Goal: Task Accomplishment & Management: Use online tool/utility

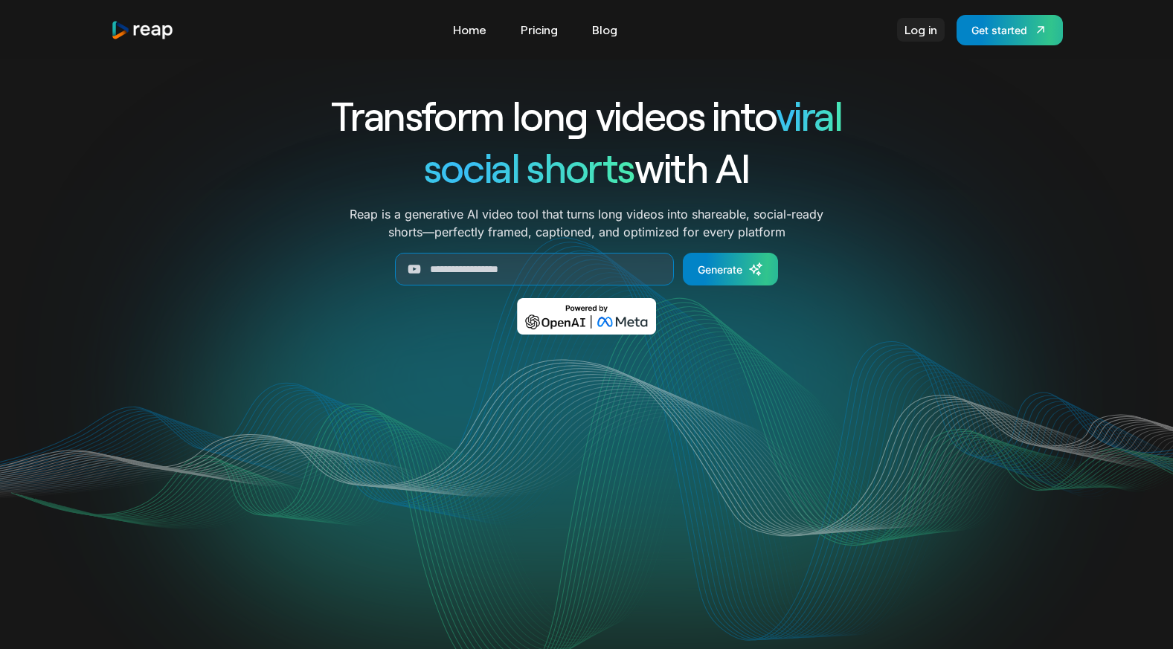
click at [916, 32] on link "Log in" at bounding box center [921, 30] width 48 height 24
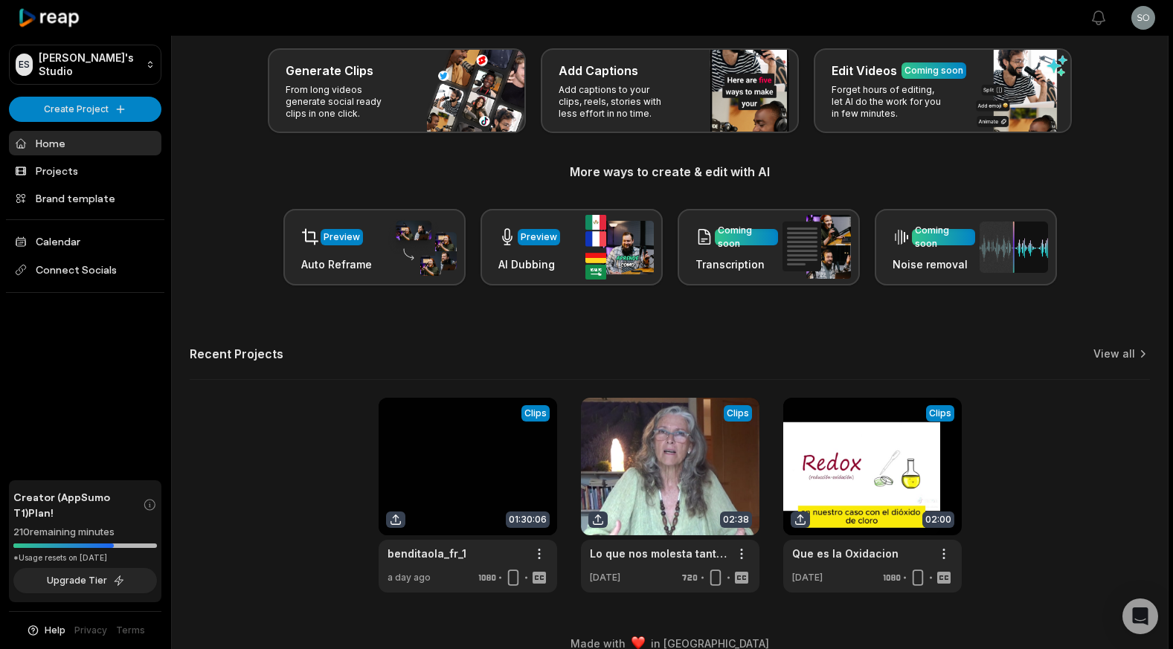
scroll to position [93, 0]
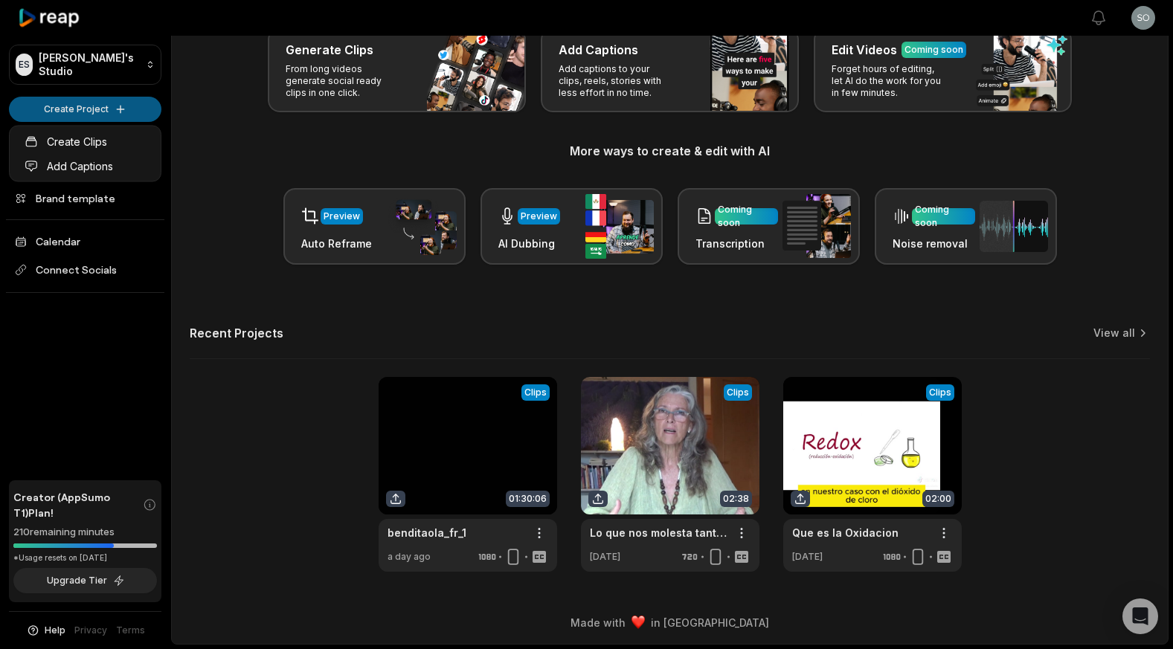
click at [110, 112] on html "ES Estherschmidt's Studio Create Project Home Projects Brand template Calendar …" at bounding box center [586, 231] width 1173 height 649
click at [117, 111] on html "ES Estherschmidt's Studio Create Project Home Projects Brand template Calendar …" at bounding box center [586, 231] width 1173 height 649
click at [121, 110] on html "ES Estherschmidt's Studio Create Project Home Projects Brand template Calendar …" at bounding box center [586, 231] width 1173 height 649
click at [116, 109] on html "ES Estherschmidt's Studio Create Project Home Projects Brand template Calendar …" at bounding box center [586, 231] width 1173 height 649
click at [118, 109] on html "ES Estherschmidt's Studio Create Project Home Projects Brand template Calendar …" at bounding box center [586, 231] width 1173 height 649
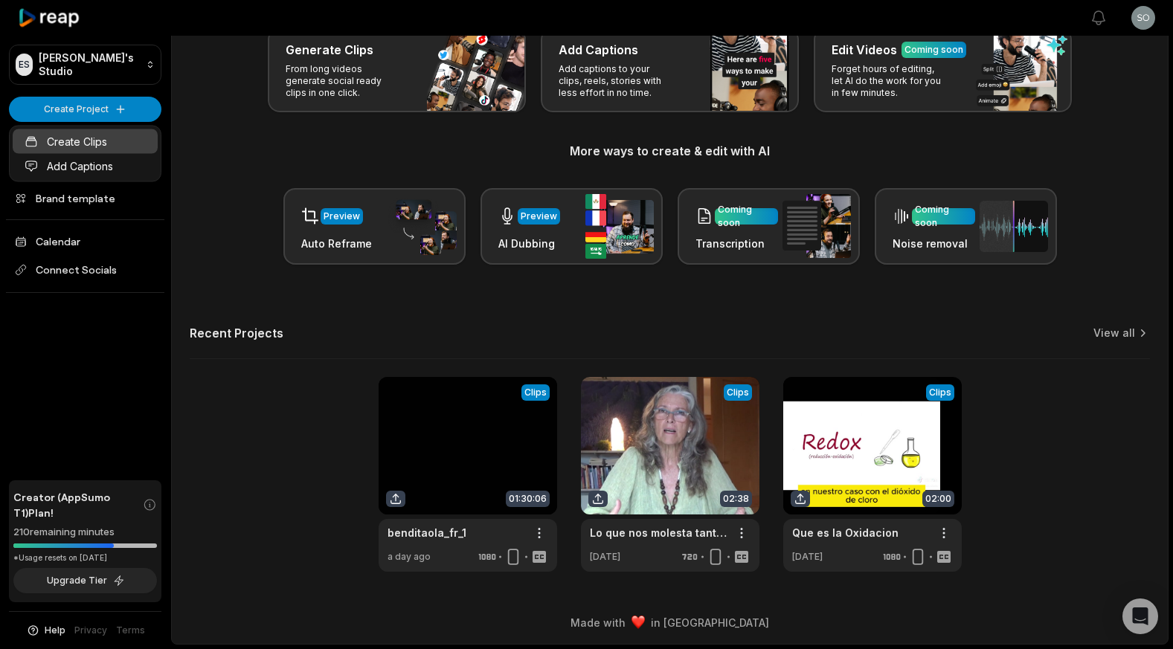
click at [118, 140] on link "Create Clips" at bounding box center [85, 141] width 145 height 25
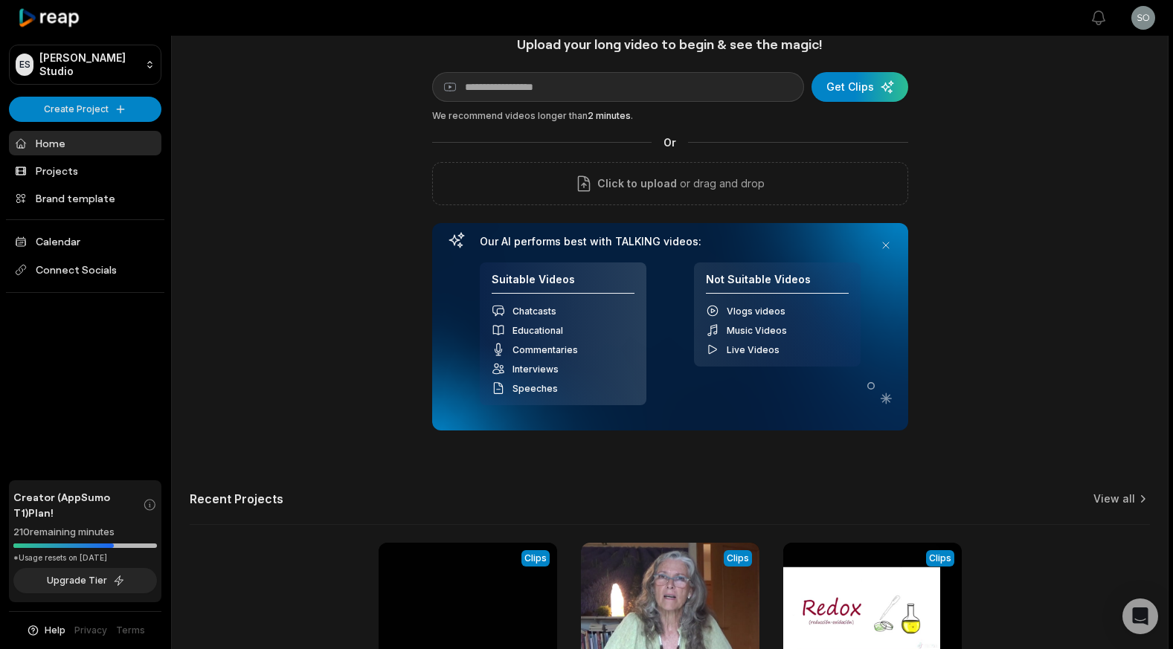
scroll to position [28, 0]
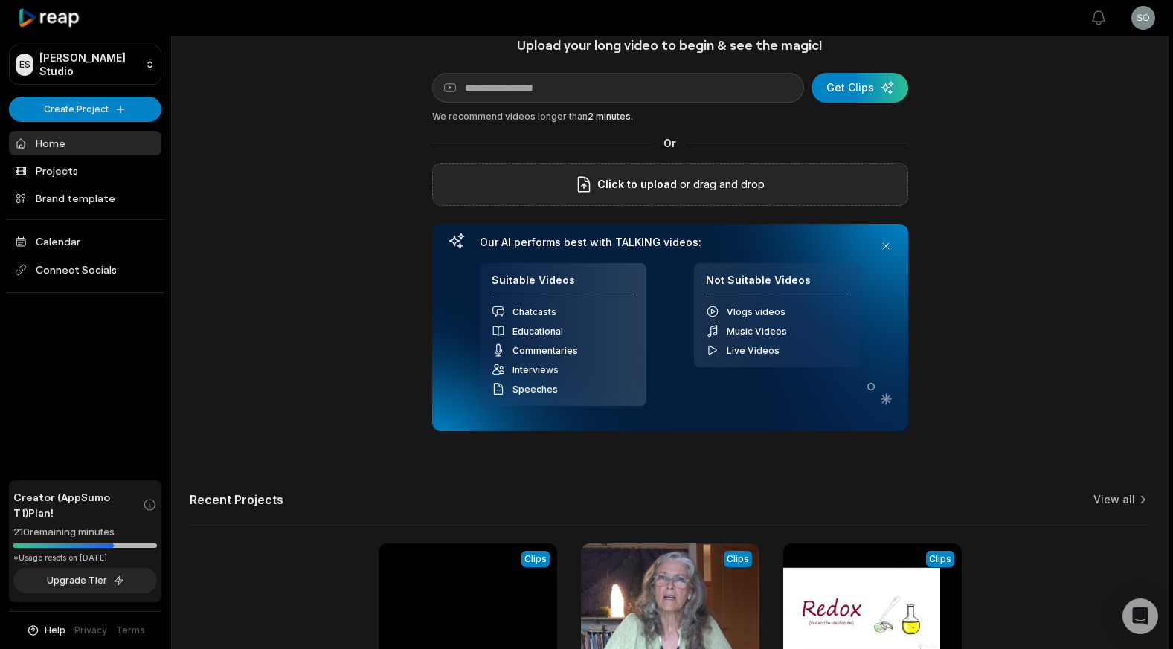
click at [634, 184] on span "Click to upload" at bounding box center [637, 185] width 80 height 18
click at [0, 0] on input "Click to upload" at bounding box center [0, 0] width 0 height 0
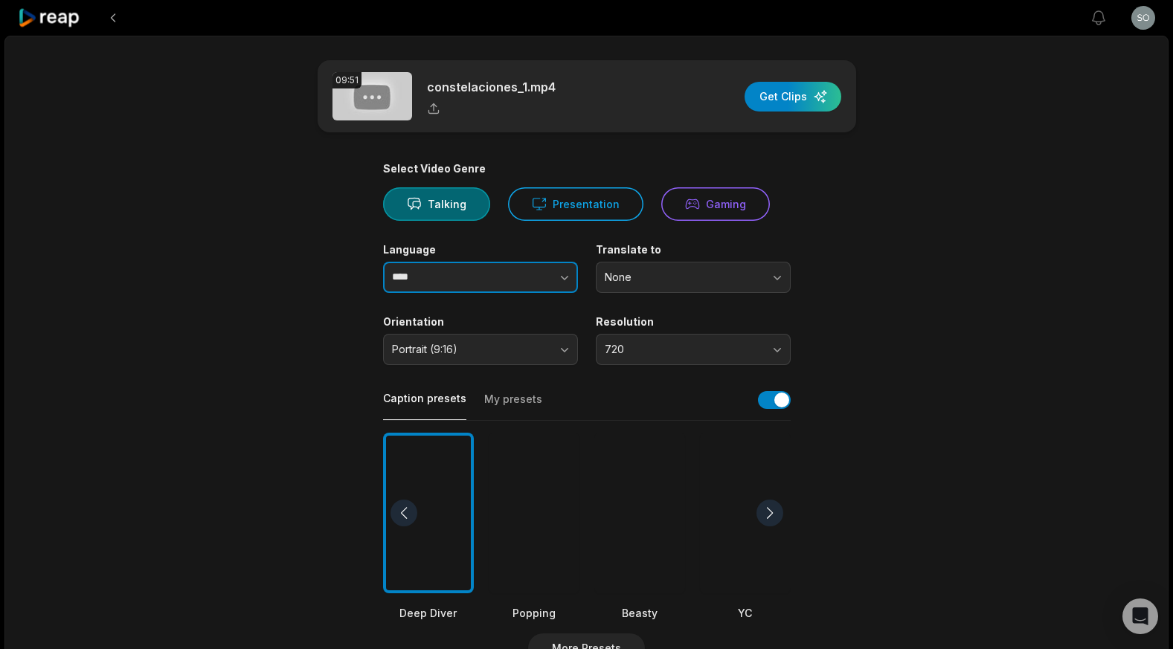
click at [562, 279] on icon "button" at bounding box center [564, 278] width 7 height 4
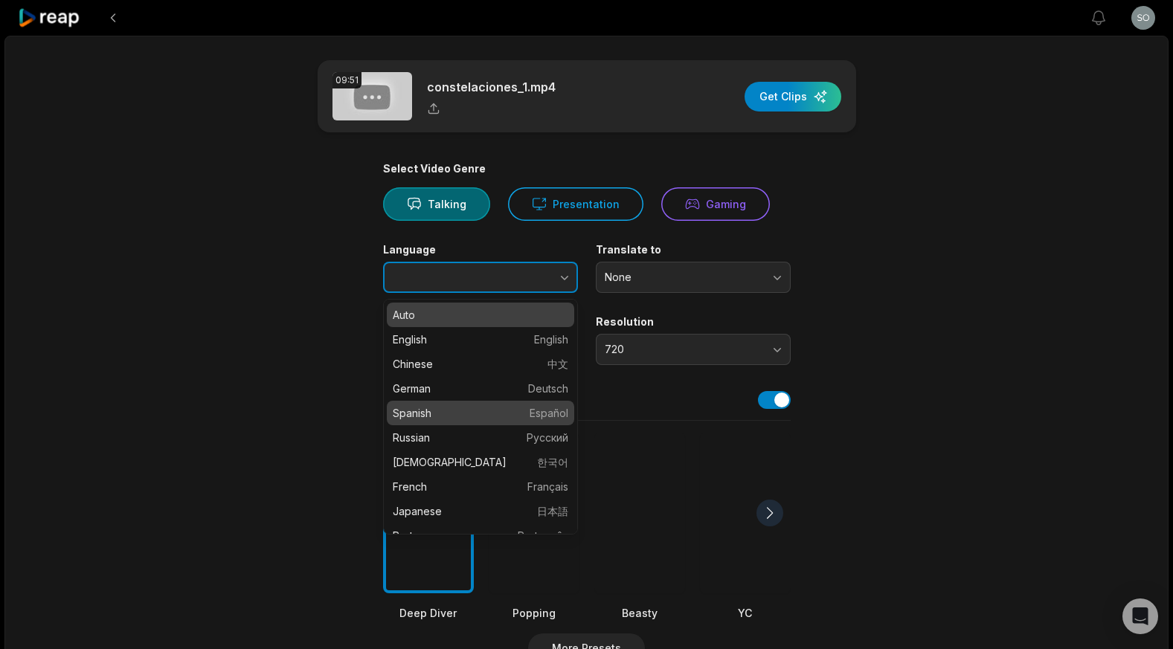
type input "*******"
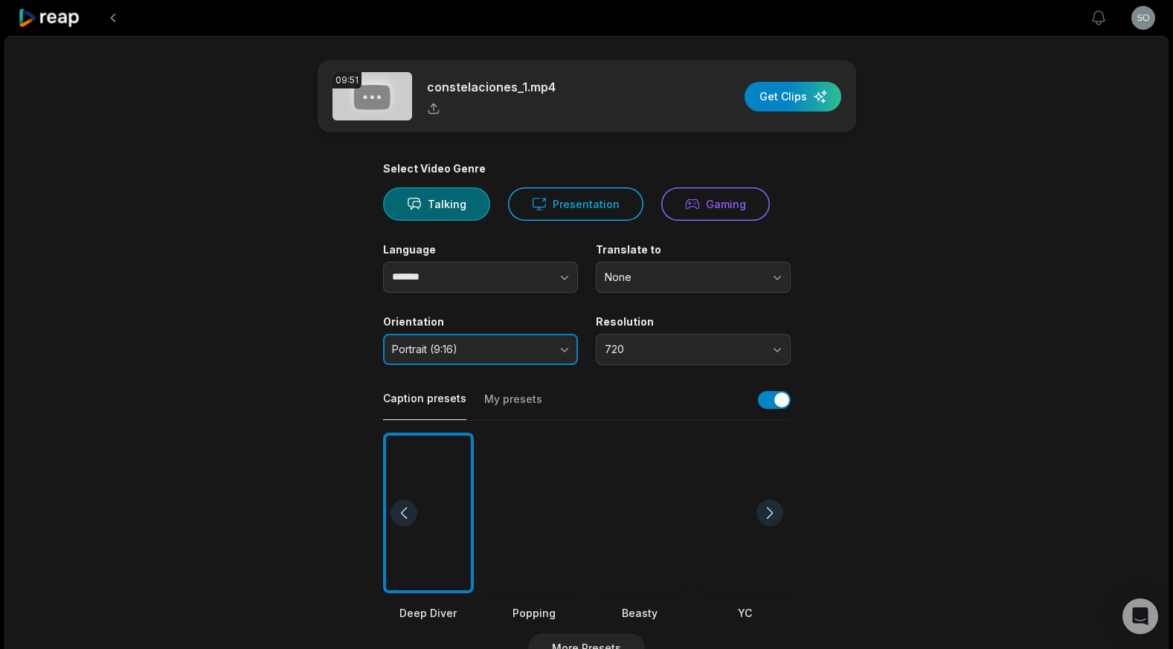
click at [560, 350] on button "Portrait (9:16)" at bounding box center [480, 349] width 195 height 31
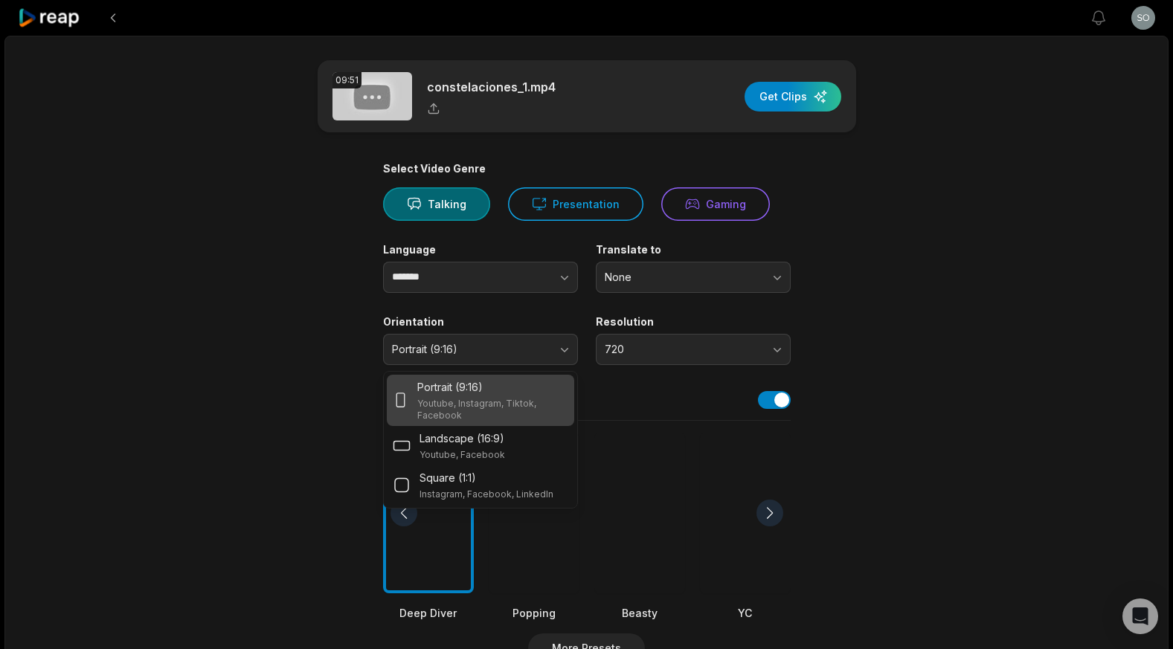
click at [515, 399] on p "Youtube, Instagram, Tiktok, Facebook" at bounding box center [492, 410] width 150 height 24
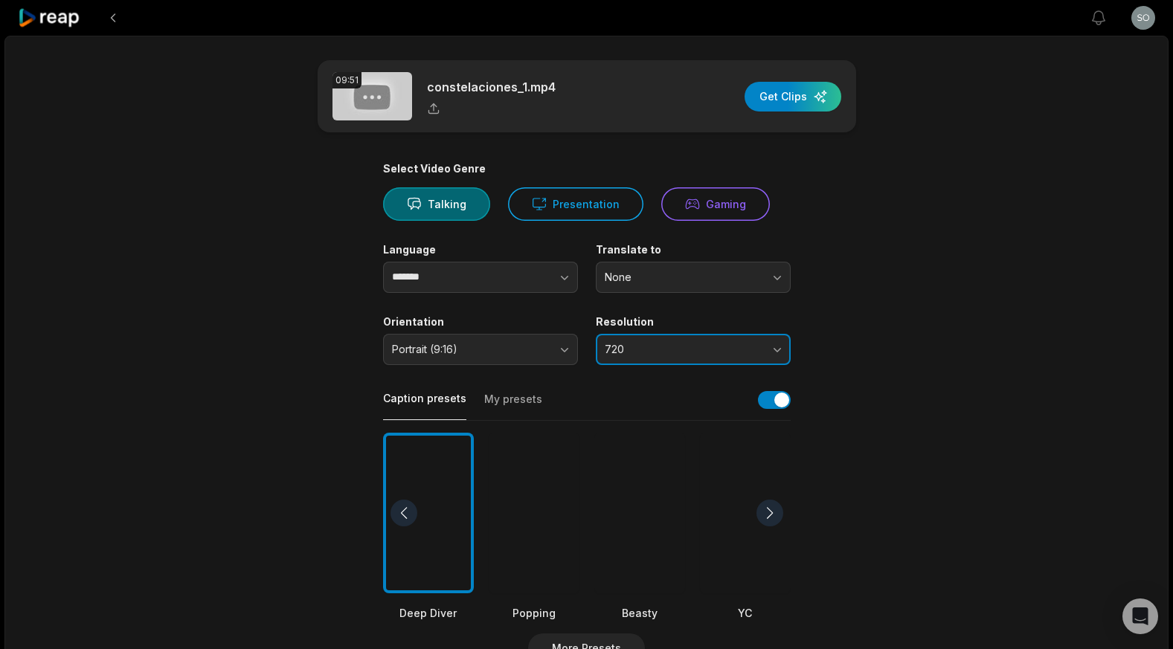
click at [778, 347] on button "720" at bounding box center [693, 349] width 195 height 31
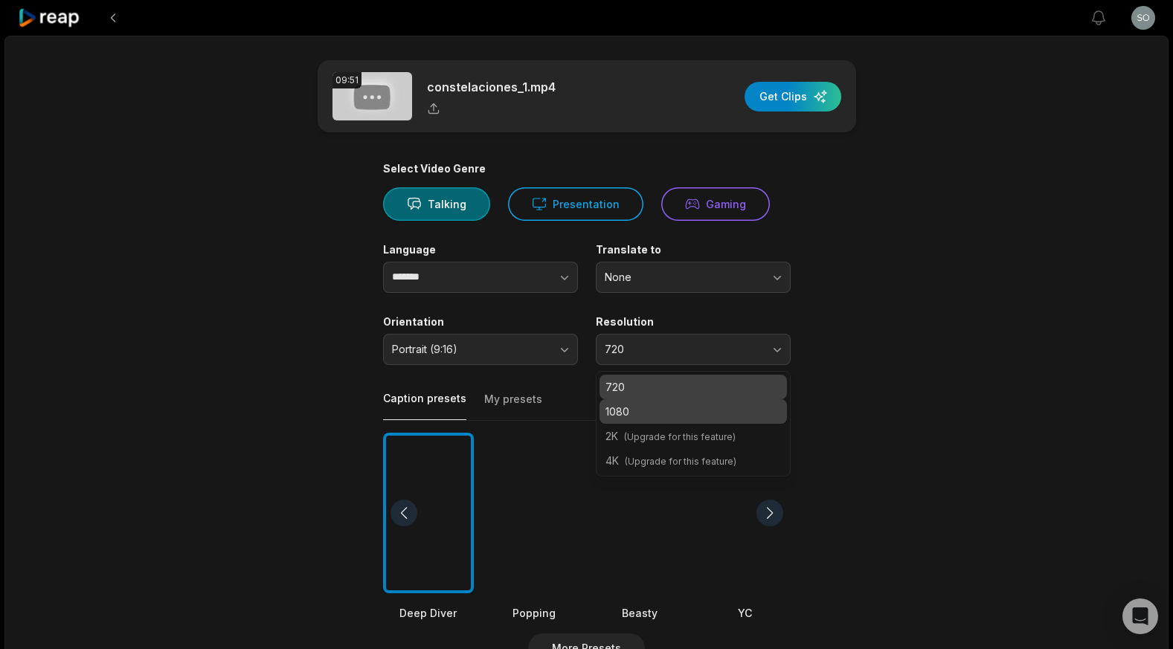
click at [723, 408] on p "1080" at bounding box center [693, 412] width 176 height 16
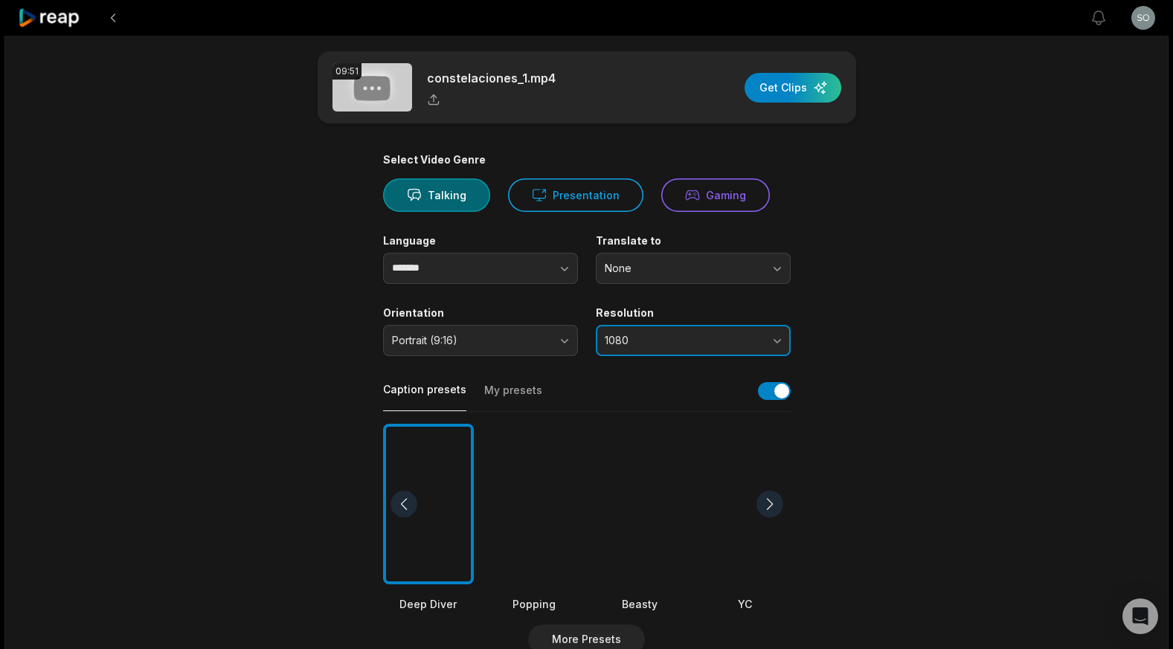
scroll to position [7, 0]
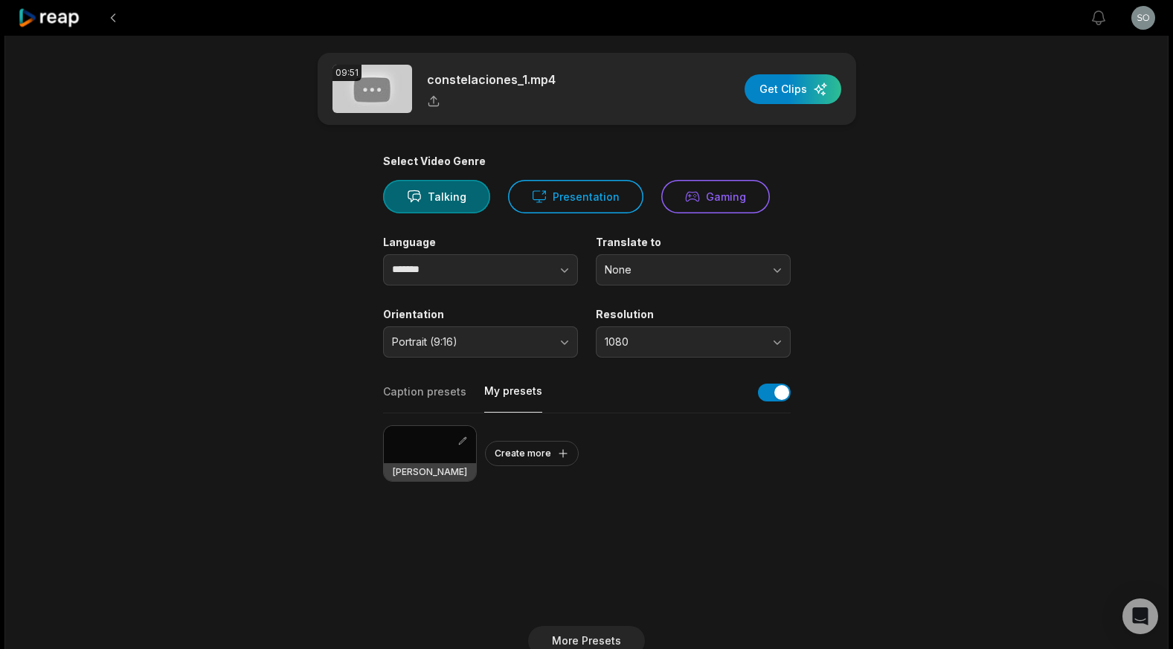
click at [507, 387] on button "My presets" at bounding box center [513, 398] width 58 height 29
drag, startPoint x: 409, startPoint y: 446, endPoint x: 415, endPoint y: 457, distance: 12.0
click at [409, 445] on div at bounding box center [430, 444] width 92 height 37
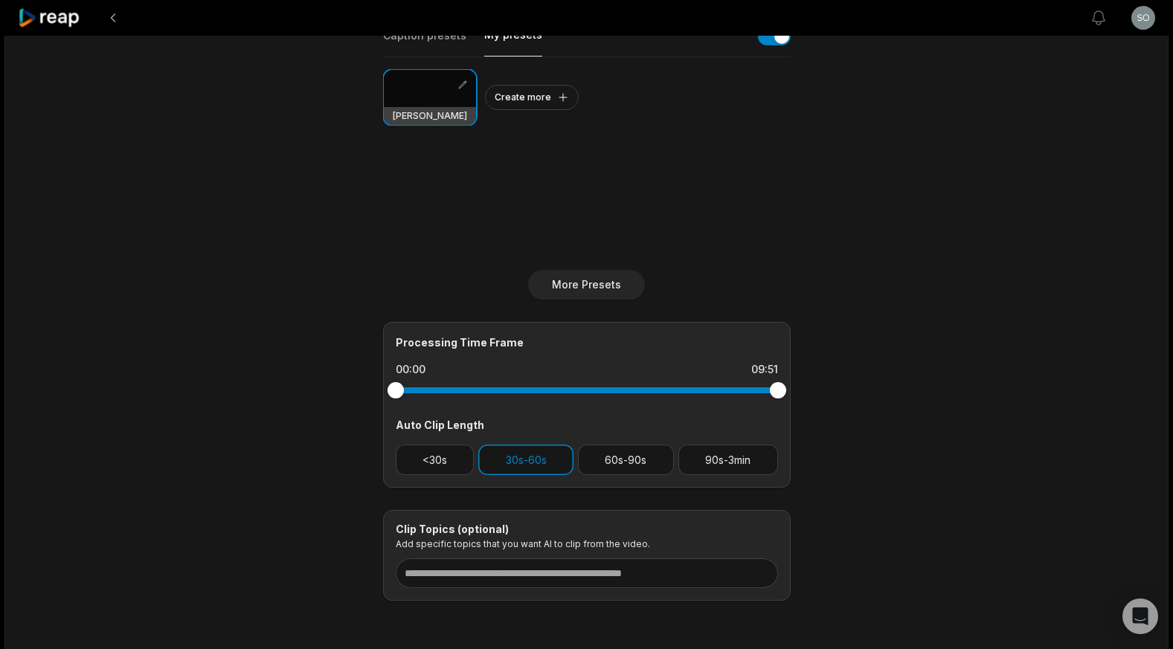
scroll to position [377, 0]
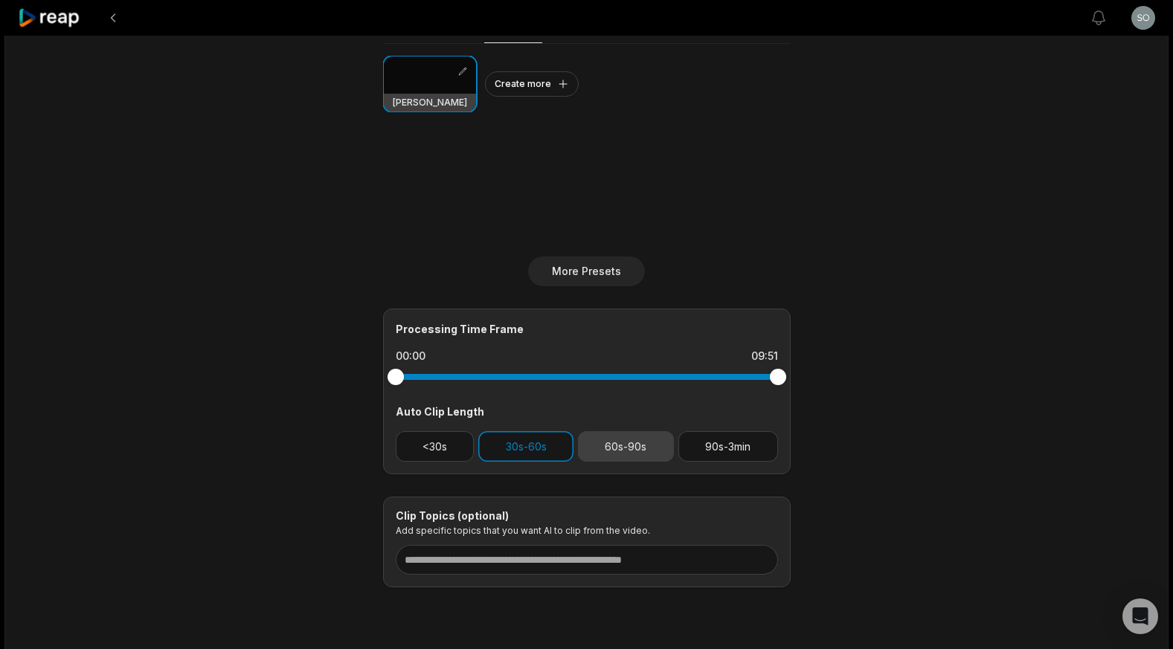
drag, startPoint x: 614, startPoint y: 448, endPoint x: 623, endPoint y: 450, distance: 9.2
click at [614, 448] on button "60s-90s" at bounding box center [626, 446] width 96 height 30
click at [718, 448] on button "90s-3min" at bounding box center [728, 446] width 100 height 30
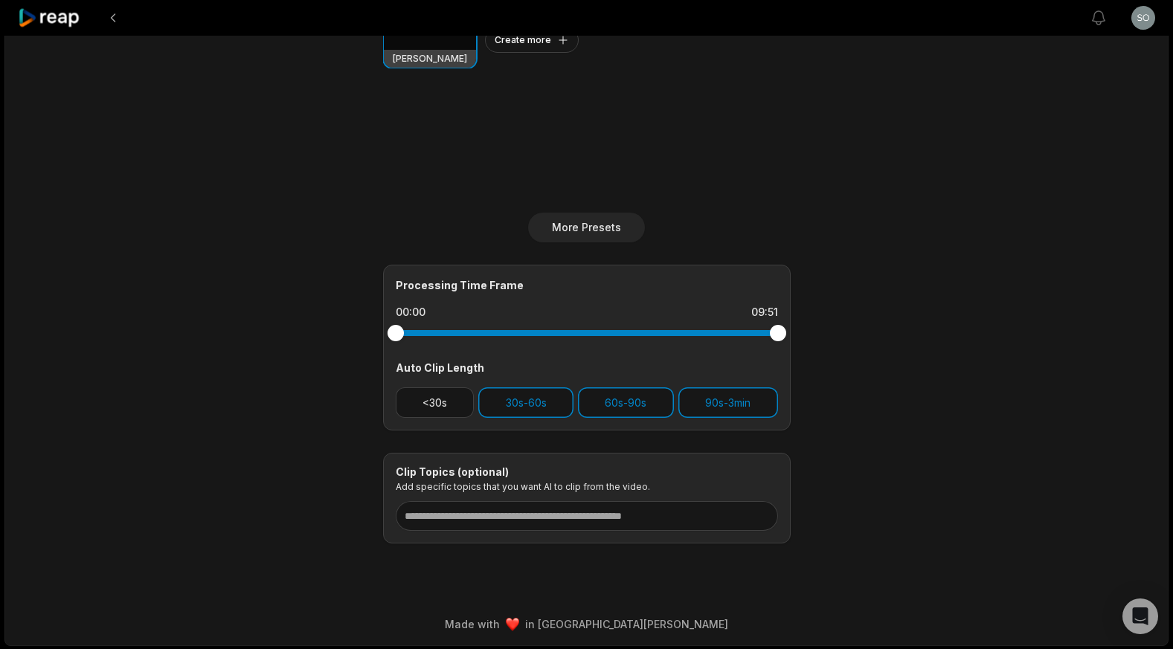
scroll to position [422, 0]
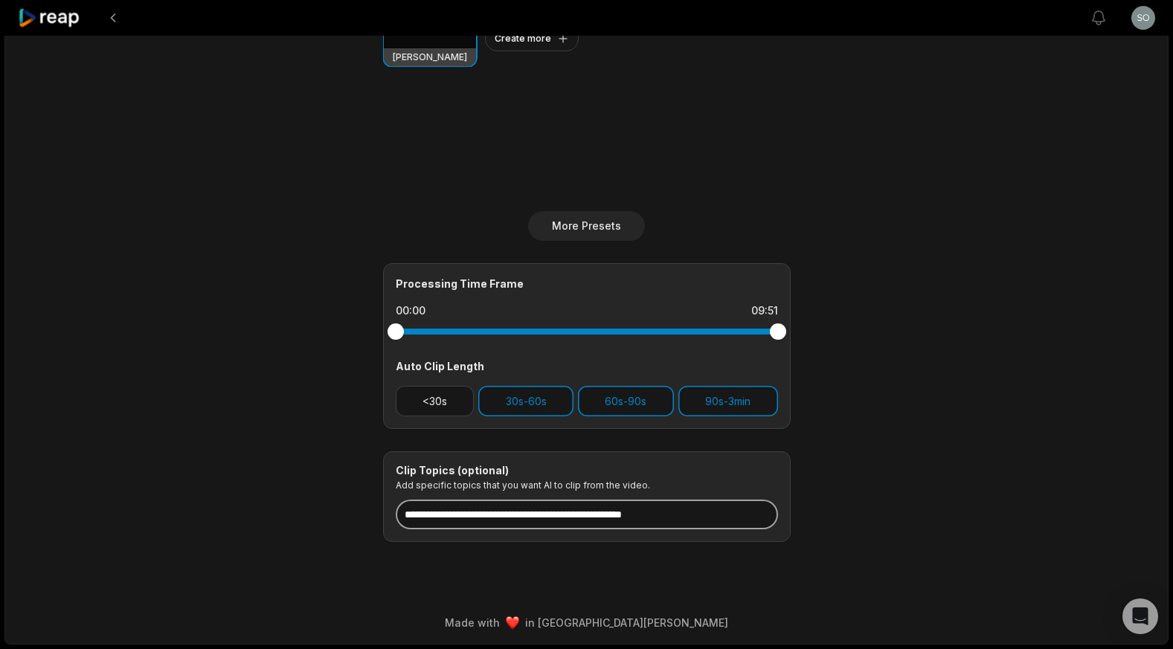
click at [592, 515] on input at bounding box center [587, 515] width 382 height 30
click at [591, 515] on input at bounding box center [587, 515] width 382 height 30
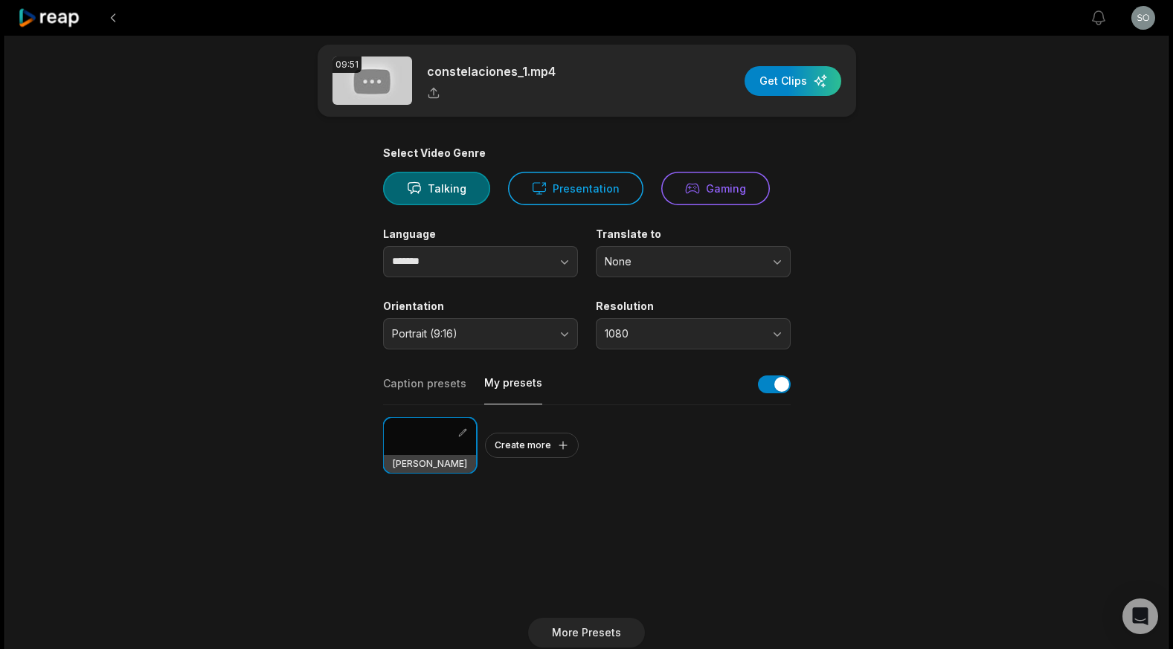
scroll to position [0, 0]
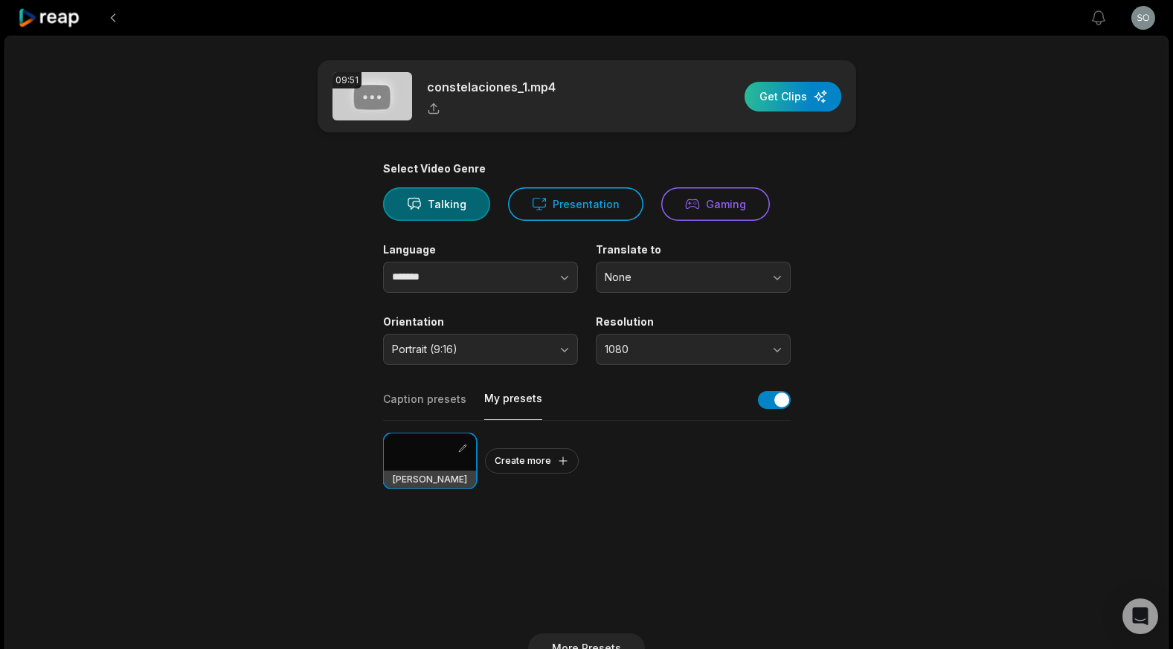
type input "**********"
drag, startPoint x: 779, startPoint y: 94, endPoint x: 788, endPoint y: 95, distance: 9.7
click at [779, 92] on div "button" at bounding box center [792, 97] width 97 height 30
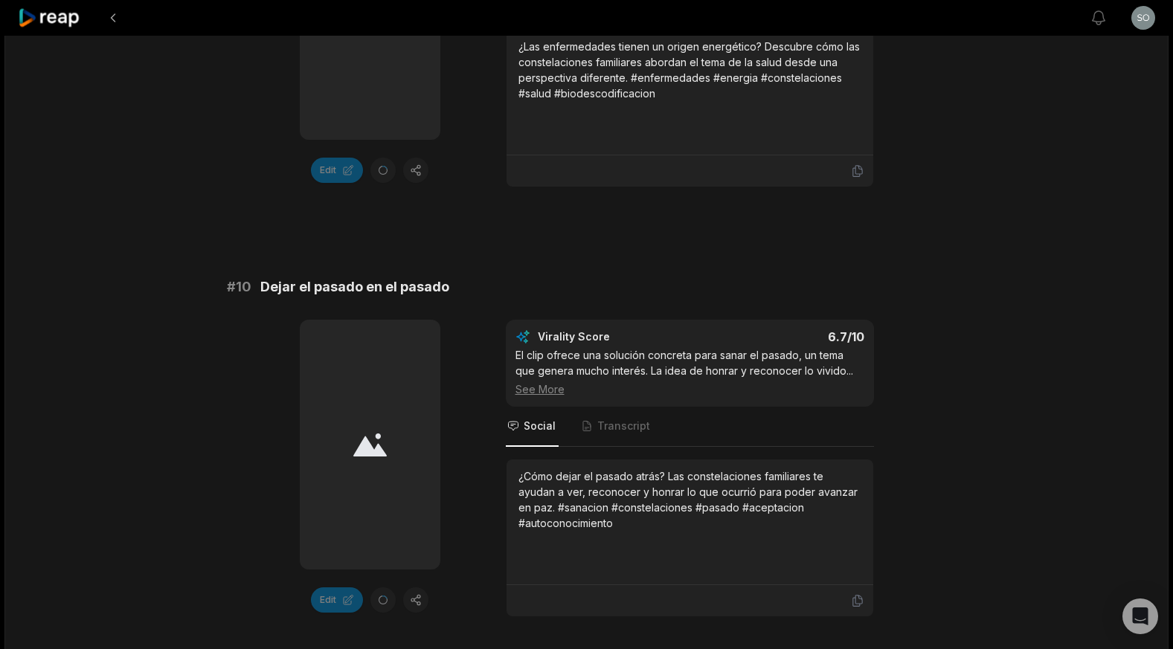
scroll to position [4021, 0]
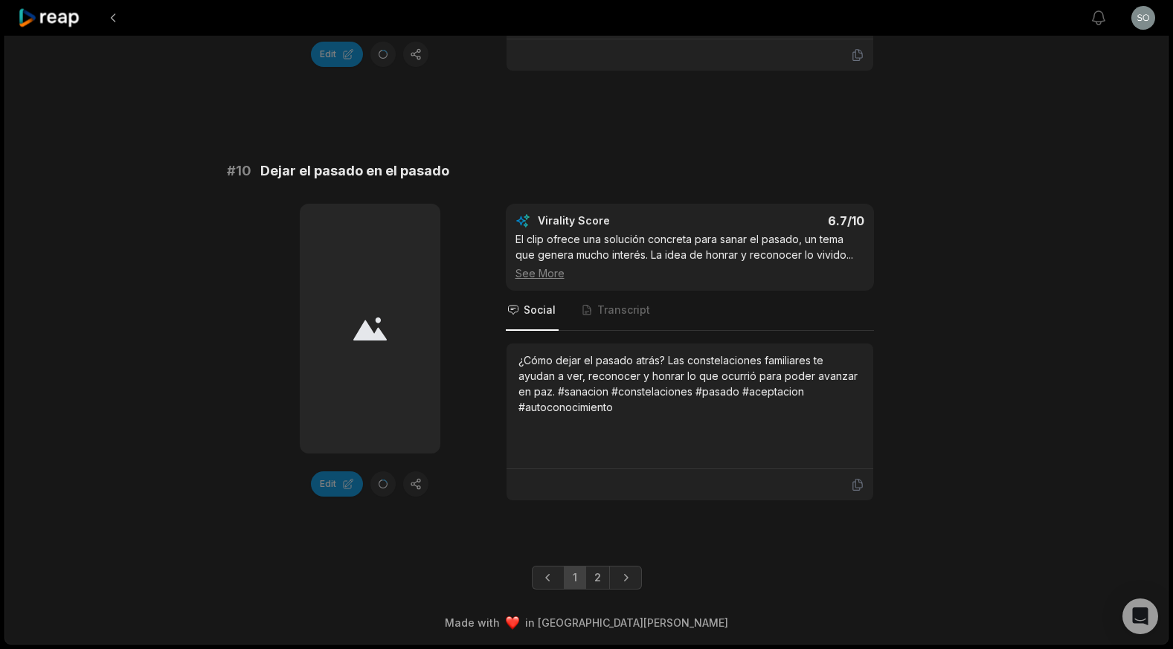
click at [596, 576] on link "2" at bounding box center [597, 578] width 25 height 24
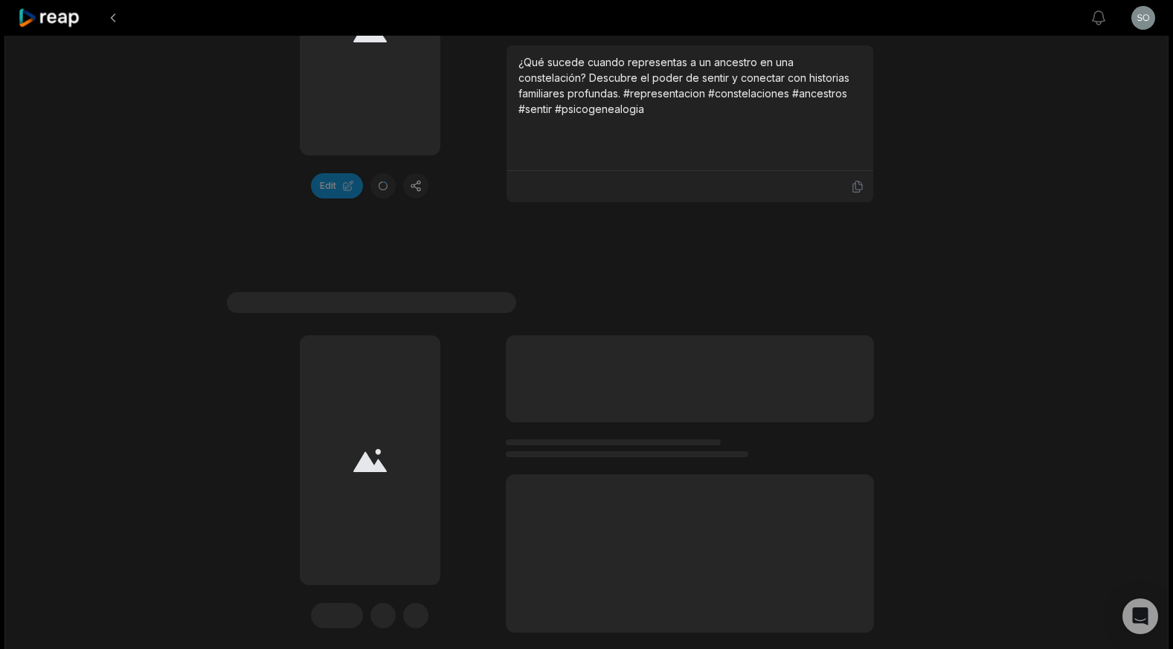
scroll to position [1426, 0]
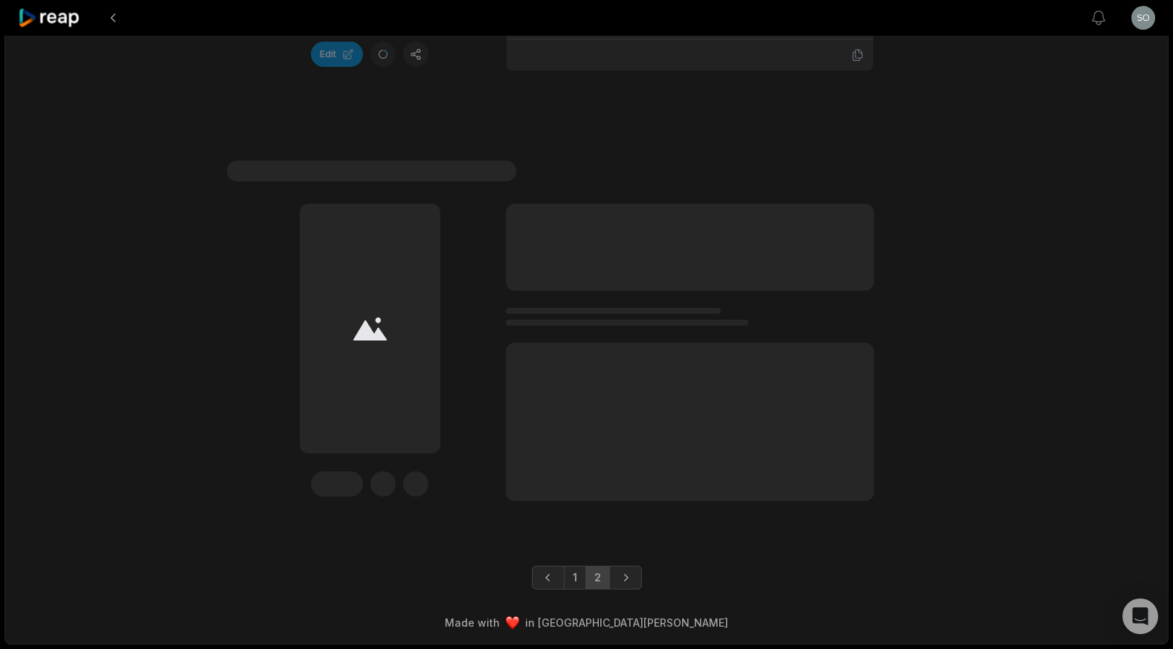
drag, startPoint x: 573, startPoint y: 579, endPoint x: 567, endPoint y: 558, distance: 21.5
click at [573, 579] on link "1" at bounding box center [575, 578] width 22 height 24
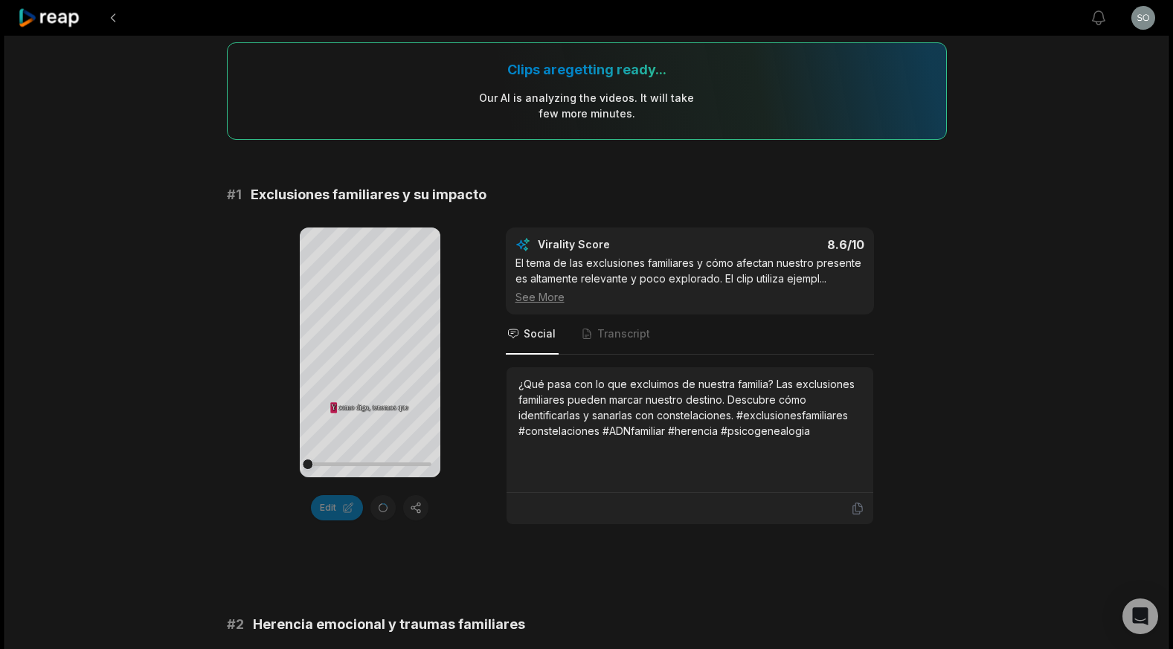
scroll to position [110, 0]
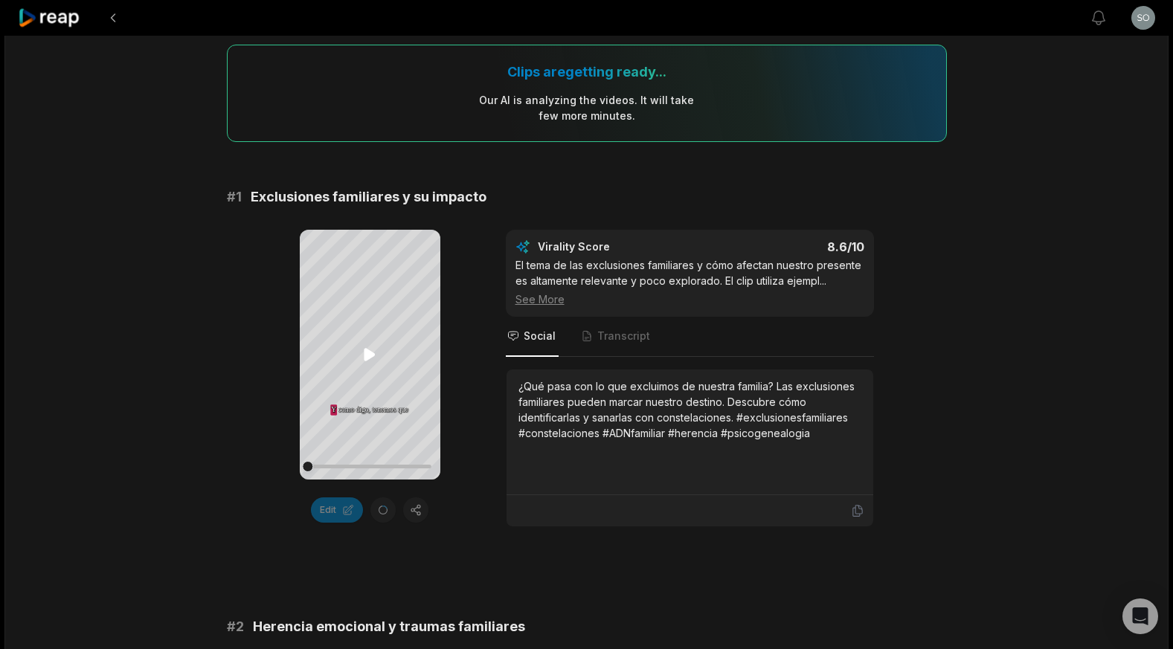
click at [367, 356] on icon at bounding box center [369, 355] width 11 height 13
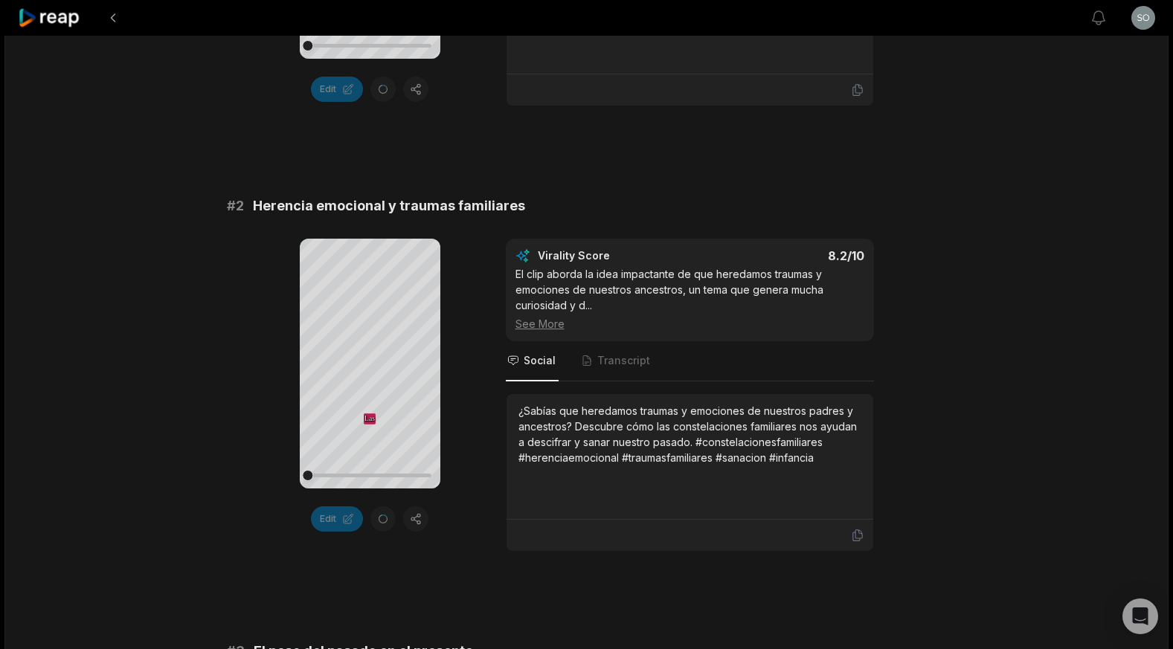
scroll to position [533, 0]
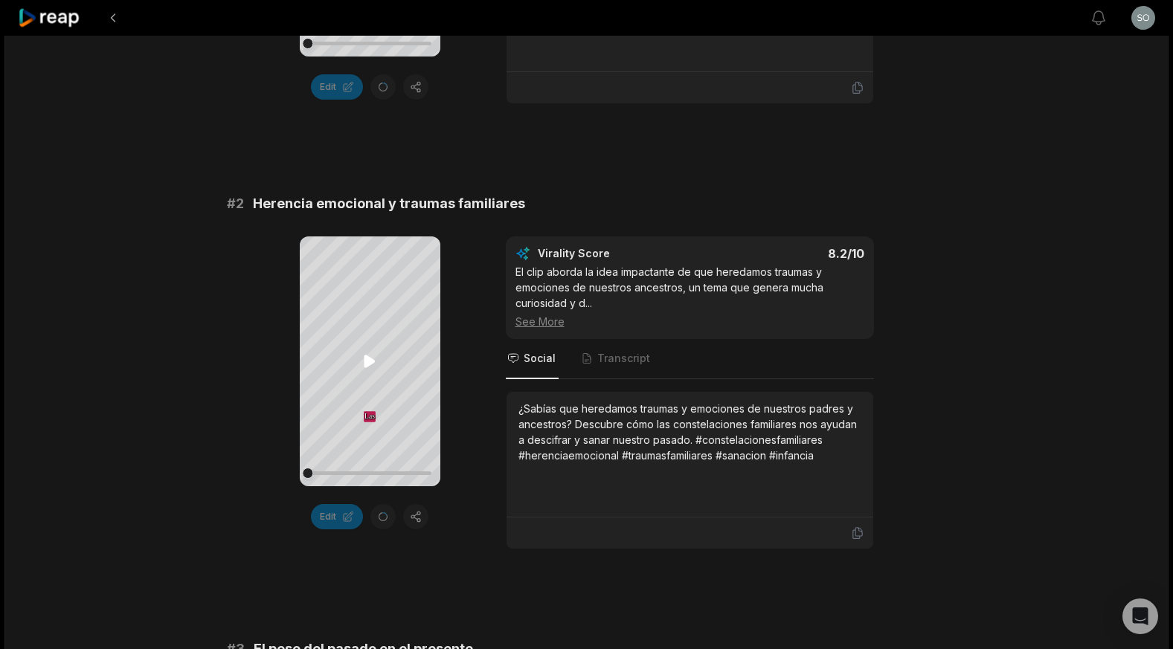
click at [367, 365] on icon at bounding box center [369, 361] width 11 height 13
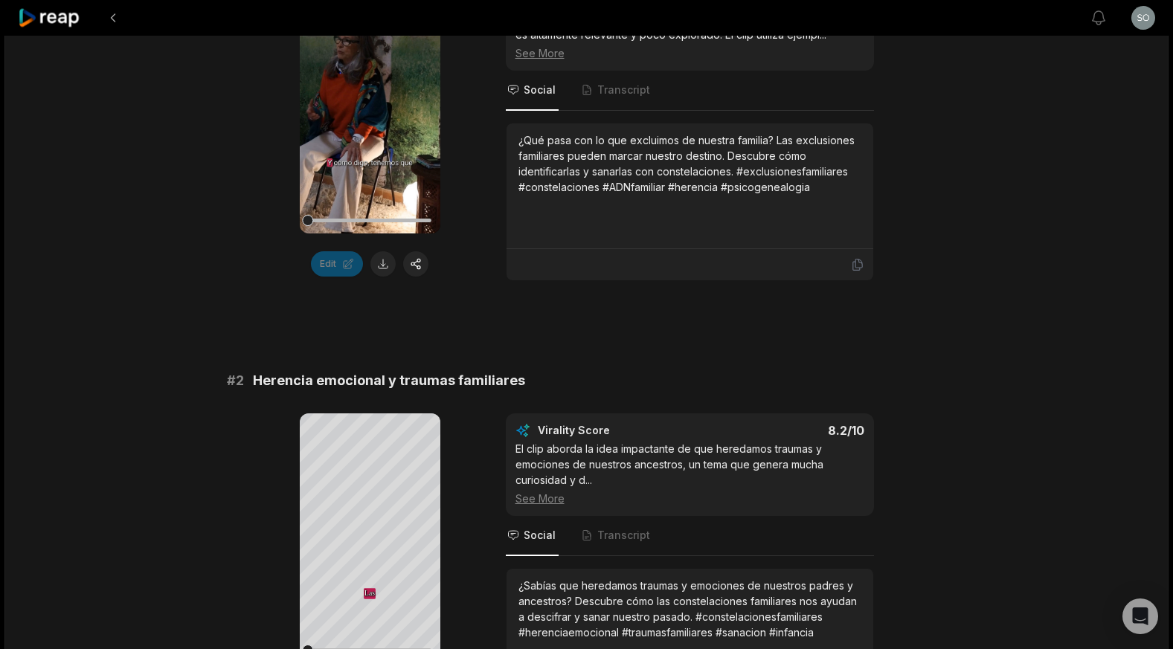
scroll to position [0, 0]
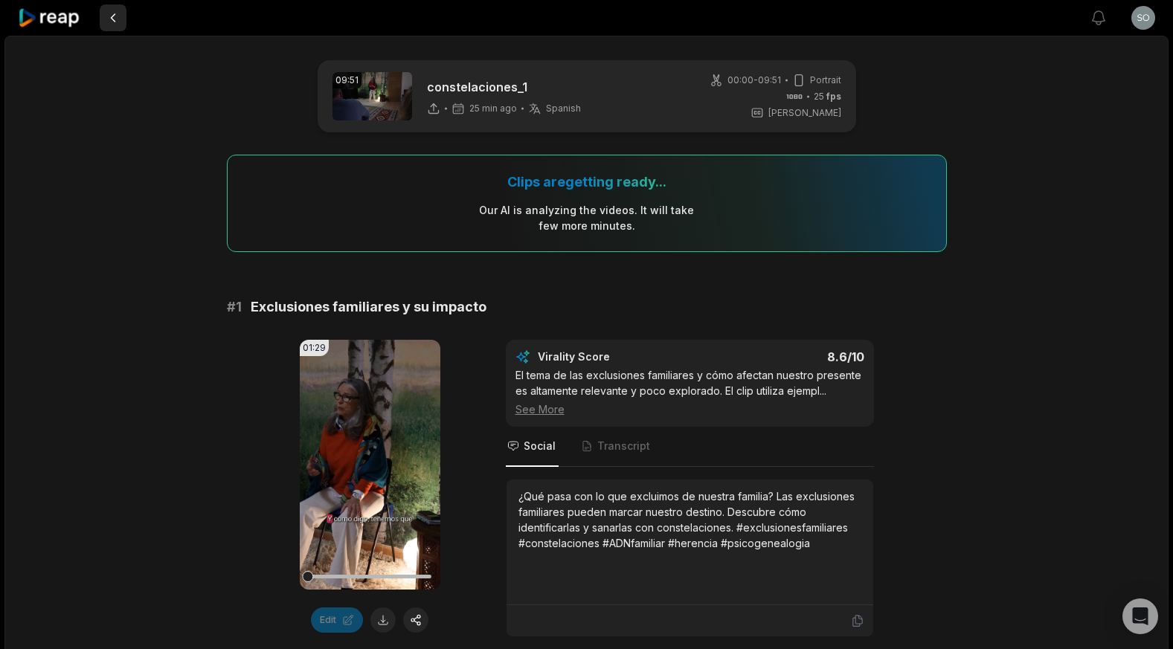
click at [117, 17] on button at bounding box center [113, 17] width 27 height 27
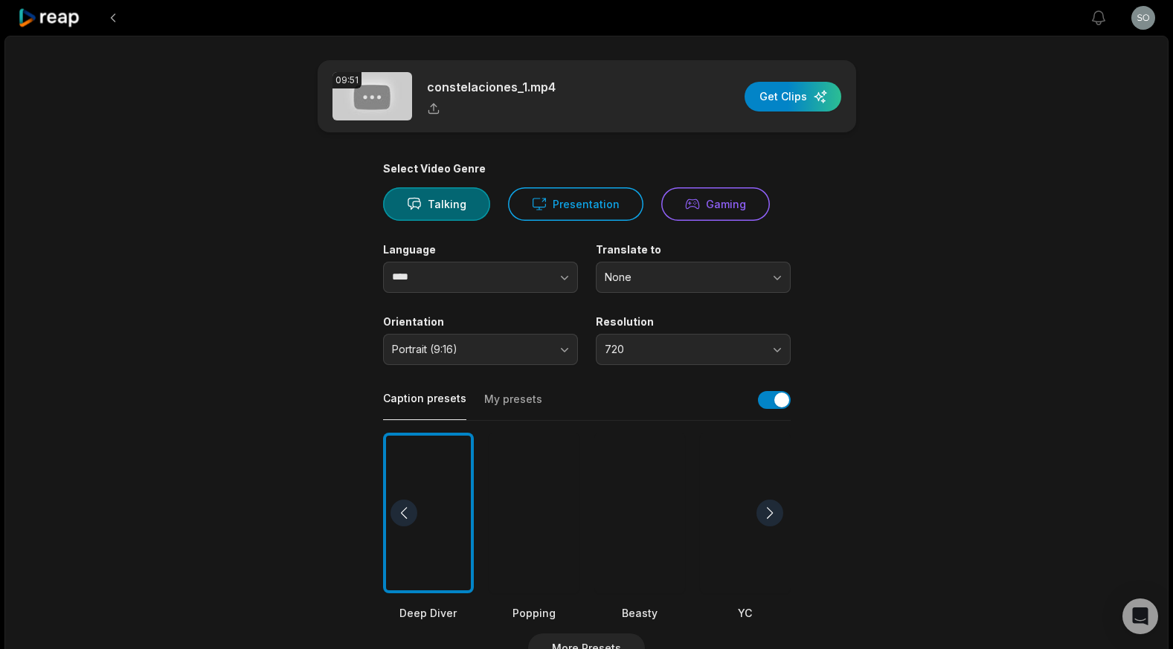
click at [60, 19] on icon at bounding box center [49, 18] width 63 height 20
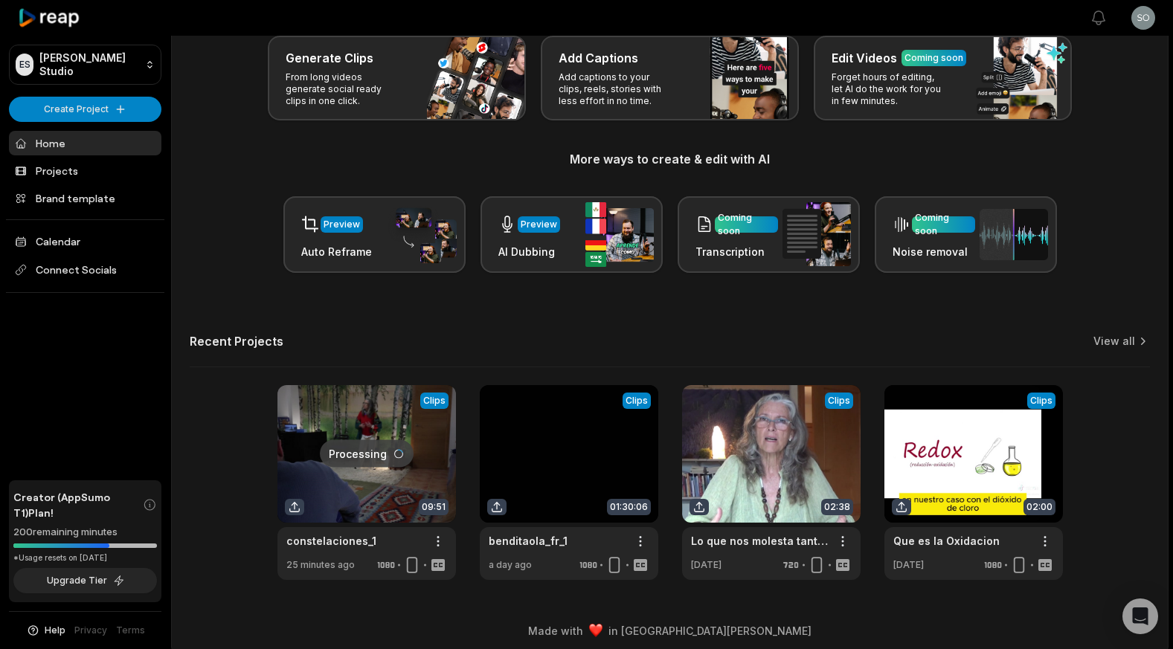
scroll to position [93, 0]
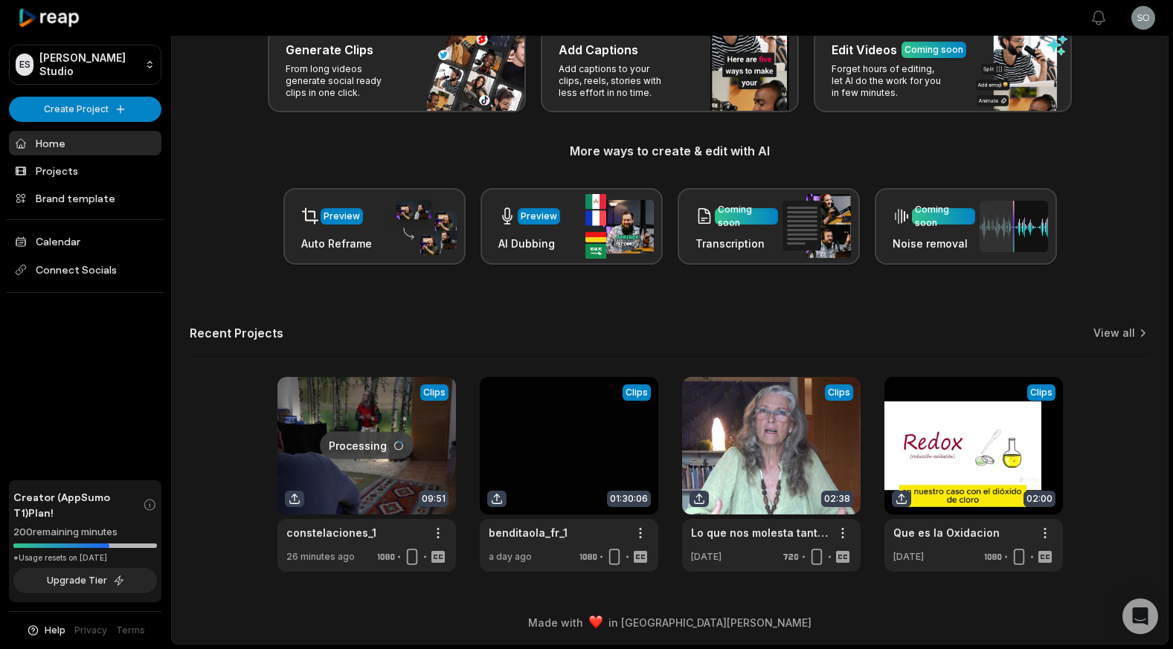
click at [338, 393] on link at bounding box center [366, 474] width 178 height 195
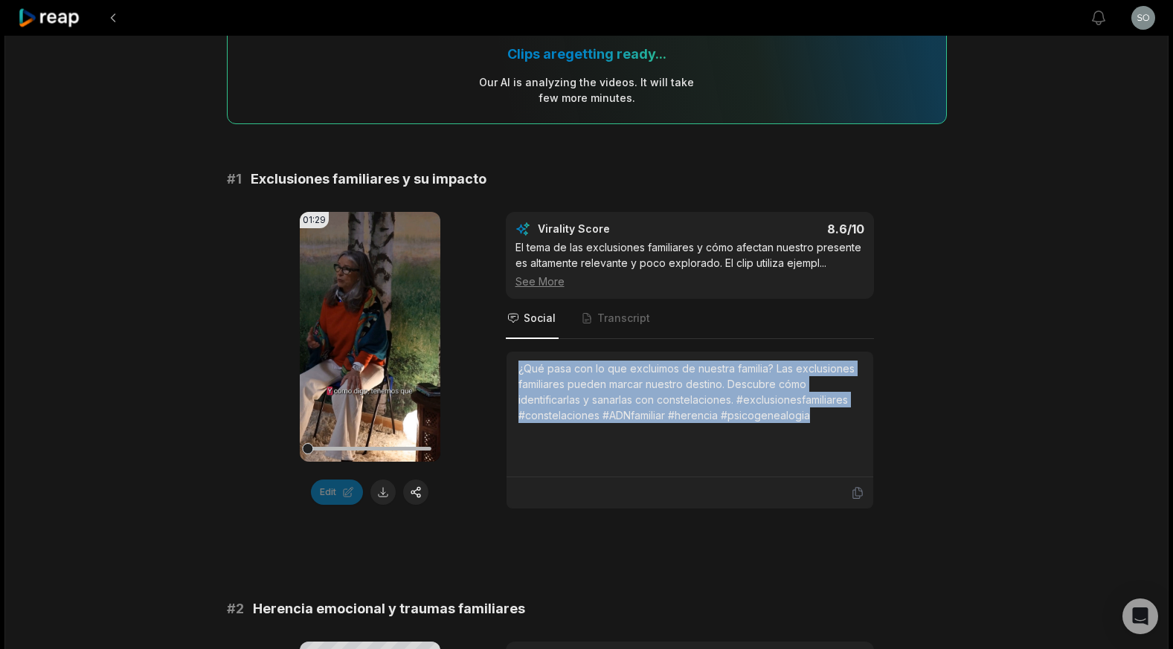
drag, startPoint x: 518, startPoint y: 371, endPoint x: 834, endPoint y: 435, distance: 322.5
click at [832, 436] on div "¿Qué pasa con lo que excluimos de nuestra familia? Las exclusiones familiares p…" at bounding box center [689, 414] width 343 height 107
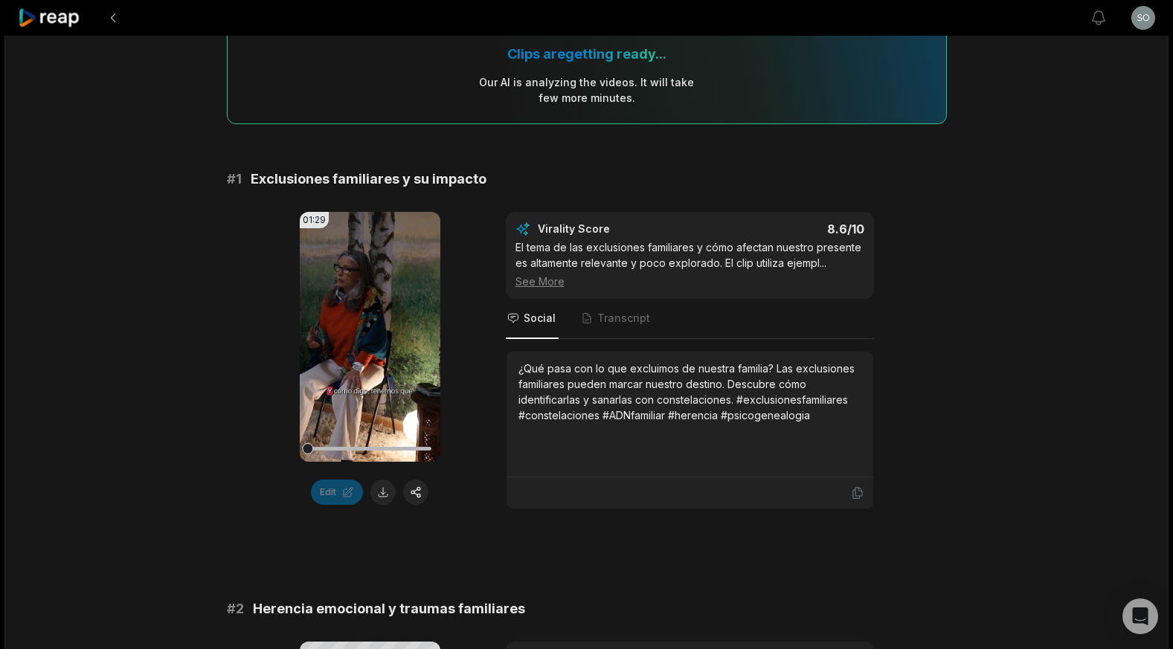
drag, startPoint x: 547, startPoint y: 442, endPoint x: 546, endPoint y: 429, distance: 13.4
click at [547, 442] on div "¿Qué pasa con lo que excluimos de nuestra familia? Las exclusiones familiares p…" at bounding box center [689, 414] width 343 height 107
click at [518, 415] on div "¿Qué pasa con lo que excluimos de nuestra familia? Las exclusiones familiares p…" at bounding box center [689, 392] width 343 height 62
click at [524, 428] on div "¿Qué pasa con lo que excluimos de nuestra familia? Las exclusiones familiares p…" at bounding box center [689, 414] width 343 height 107
click at [738, 400] on div "¿Qué pasa con lo que excluimos de nuestra familia? Las exclusiones familiares p…" at bounding box center [689, 392] width 343 height 62
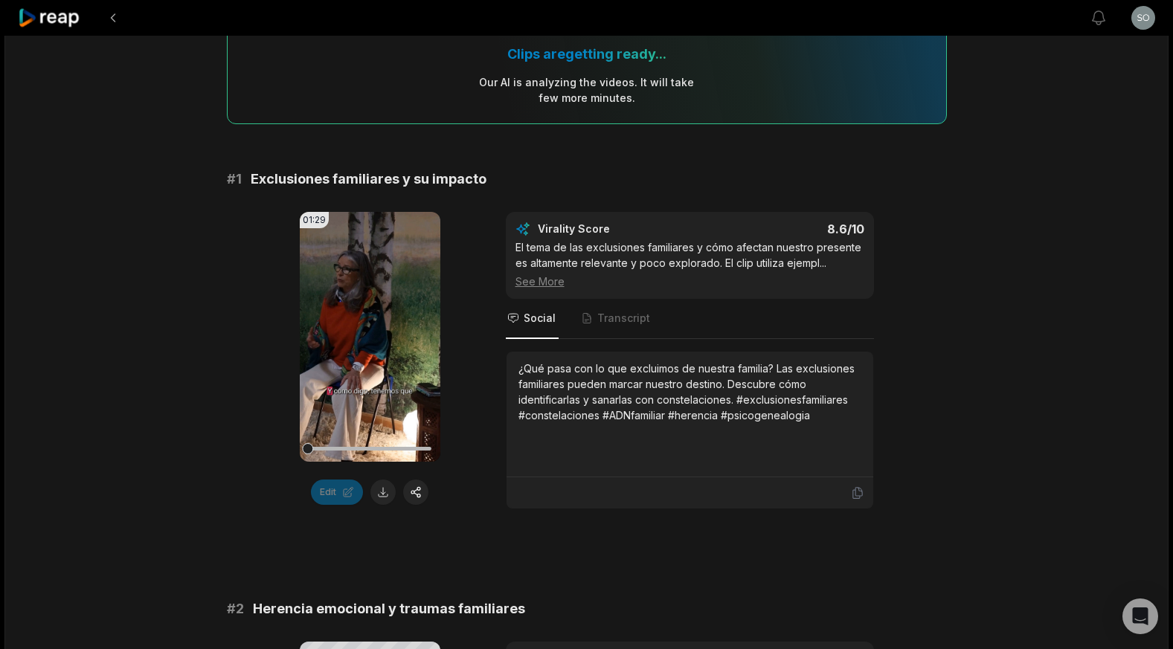
click at [813, 420] on div "¿Qué pasa con lo que excluimos de nuestra familia? Las exclusiones familiares p…" at bounding box center [689, 392] width 343 height 62
drag, startPoint x: 614, startPoint y: 418, endPoint x: 660, endPoint y: 437, distance: 49.7
click at [664, 422] on div "¿Qué pasa con lo que excluimos de nuestra familia? Las exclusiones familiares p…" at bounding box center [689, 392] width 343 height 62
click at [639, 440] on div "¿Qué pasa con lo que excluimos de nuestra familia? Las exclusiones familiares p…" at bounding box center [689, 414] width 343 height 107
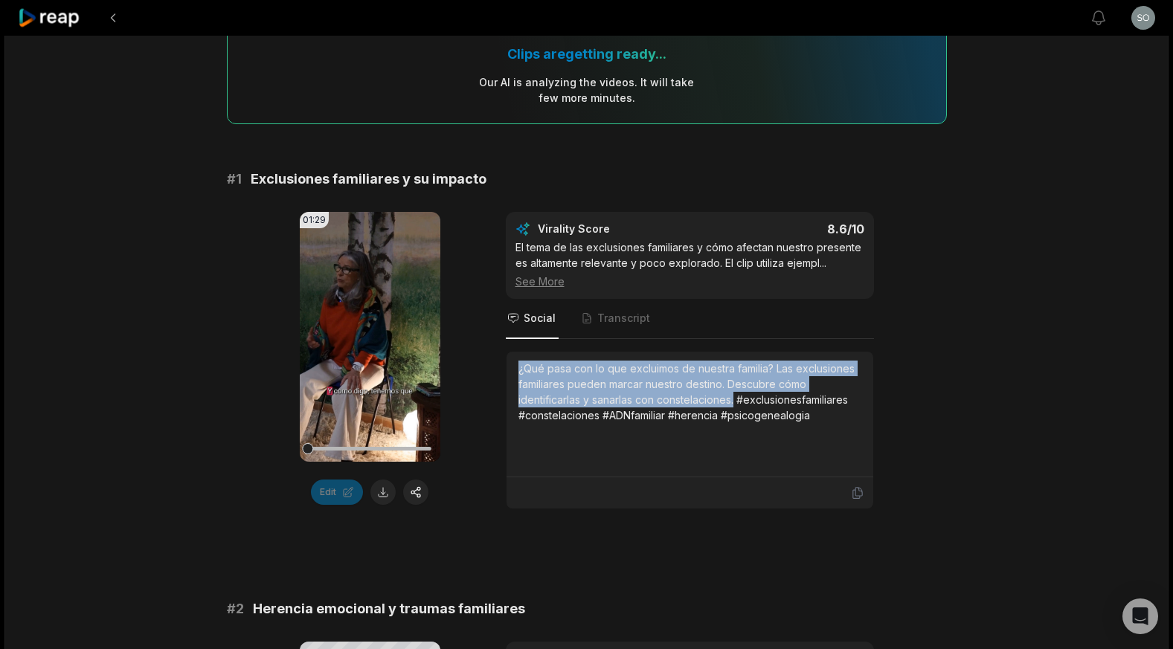
drag, startPoint x: 736, startPoint y: 401, endPoint x: 514, endPoint y: 379, distance: 222.7
click at [502, 364] on div "01:29 Your browser does not support mp4 format. Edit Virality Score 8.6 /10 El …" at bounding box center [587, 360] width 720 height 297
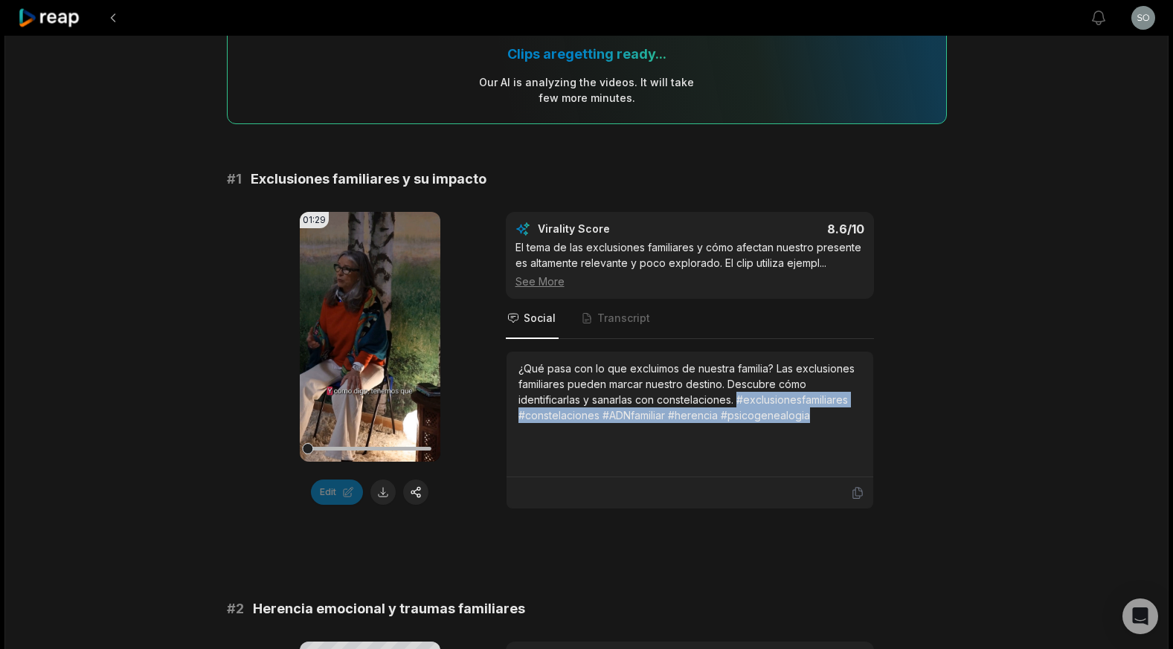
drag, startPoint x: 738, startPoint y: 399, endPoint x: 799, endPoint y: 431, distance: 69.2
click at [825, 428] on div "¿Qué pasa con lo que excluimos de nuestra familia? Las exclusiones familiares p…" at bounding box center [689, 414] width 343 height 107
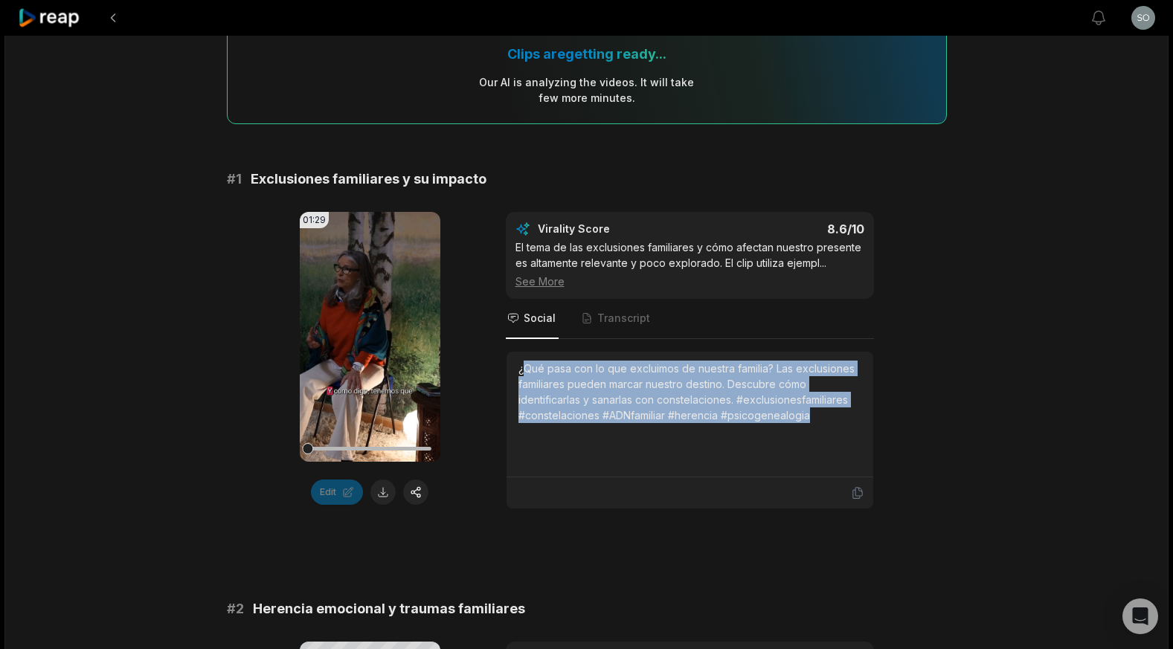
drag, startPoint x: 521, startPoint y: 370, endPoint x: 823, endPoint y: 417, distance: 304.8
click at [820, 420] on div "¿Qué pasa con lo que excluimos de nuestra familia? Las exclusiones familiares p…" at bounding box center [689, 392] width 343 height 62
click at [112, 15] on button at bounding box center [113, 17] width 27 height 27
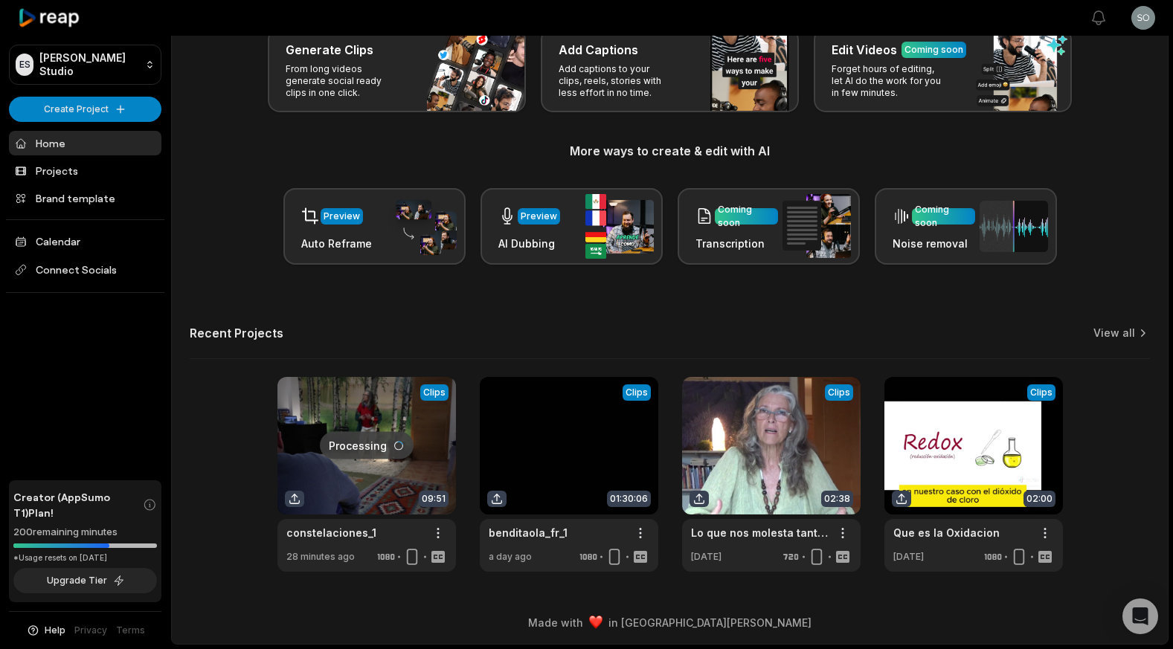
drag, startPoint x: 379, startPoint y: 399, endPoint x: 392, endPoint y: 408, distance: 15.9
click at [380, 399] on link at bounding box center [366, 474] width 178 height 195
click at [344, 398] on link at bounding box center [366, 474] width 178 height 195
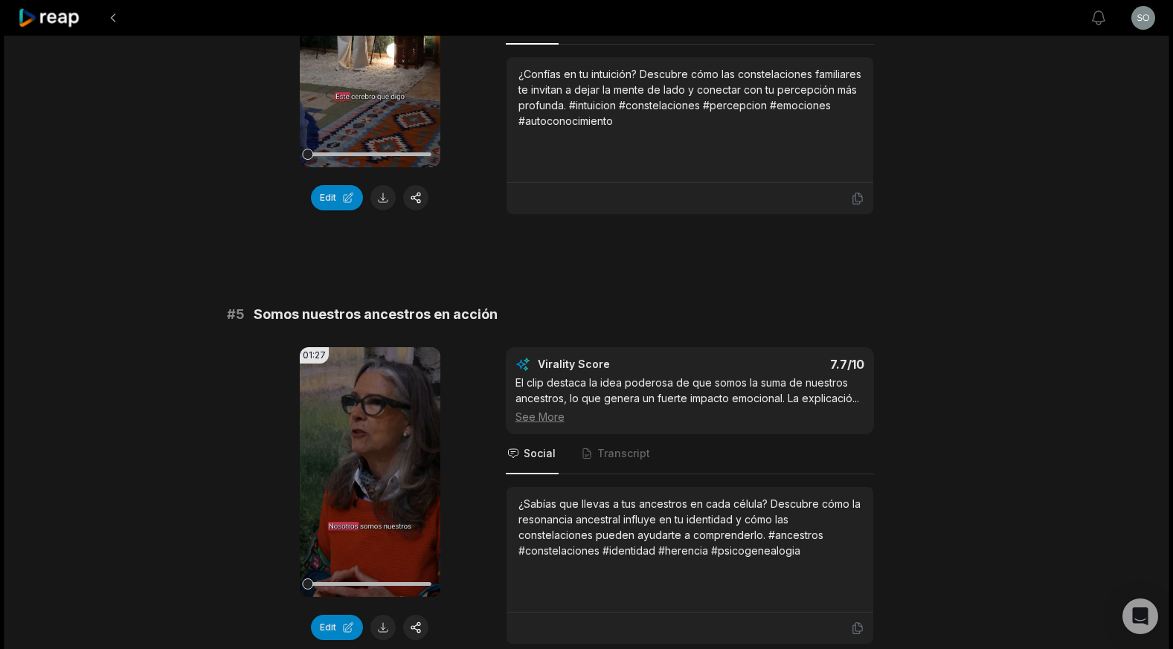
scroll to position [1633, 0]
